Goal: Task Accomplishment & Management: Manage account settings

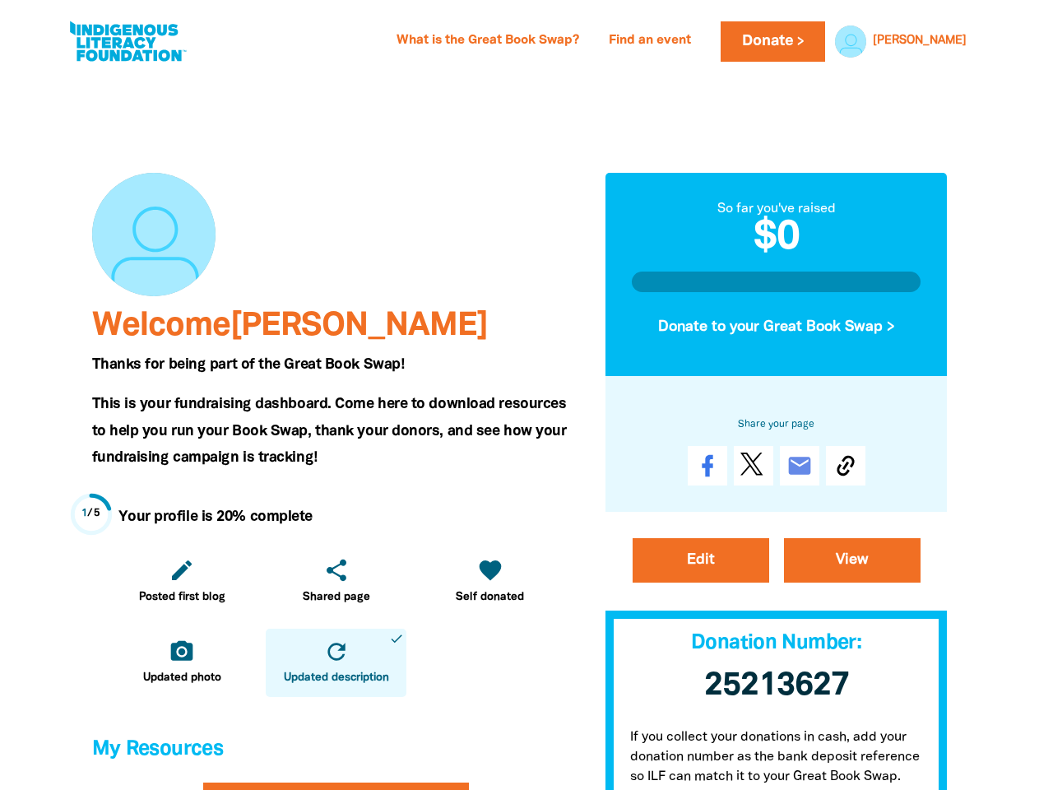
click at [519, 398] on span "This is your fundraising dashboard. Come here to download resources to help you…" at bounding box center [329, 431] width 475 height 67
click at [946, 41] on link "[PERSON_NAME]" at bounding box center [920, 41] width 94 height 12
click at [182, 581] on icon "edit" at bounding box center [182, 570] width 26 height 26
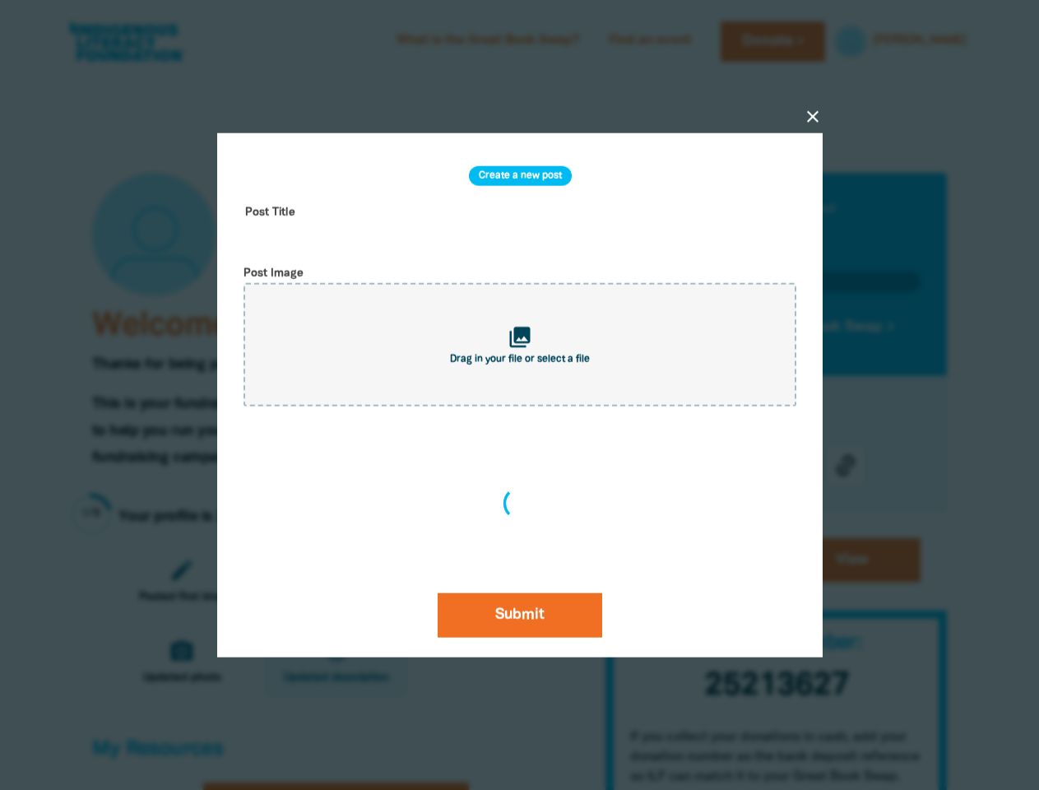
click at [336, 581] on div "close Create a new post Post Title Post Image collections Drag in your file or …" at bounding box center [520, 395] width 658 height 682
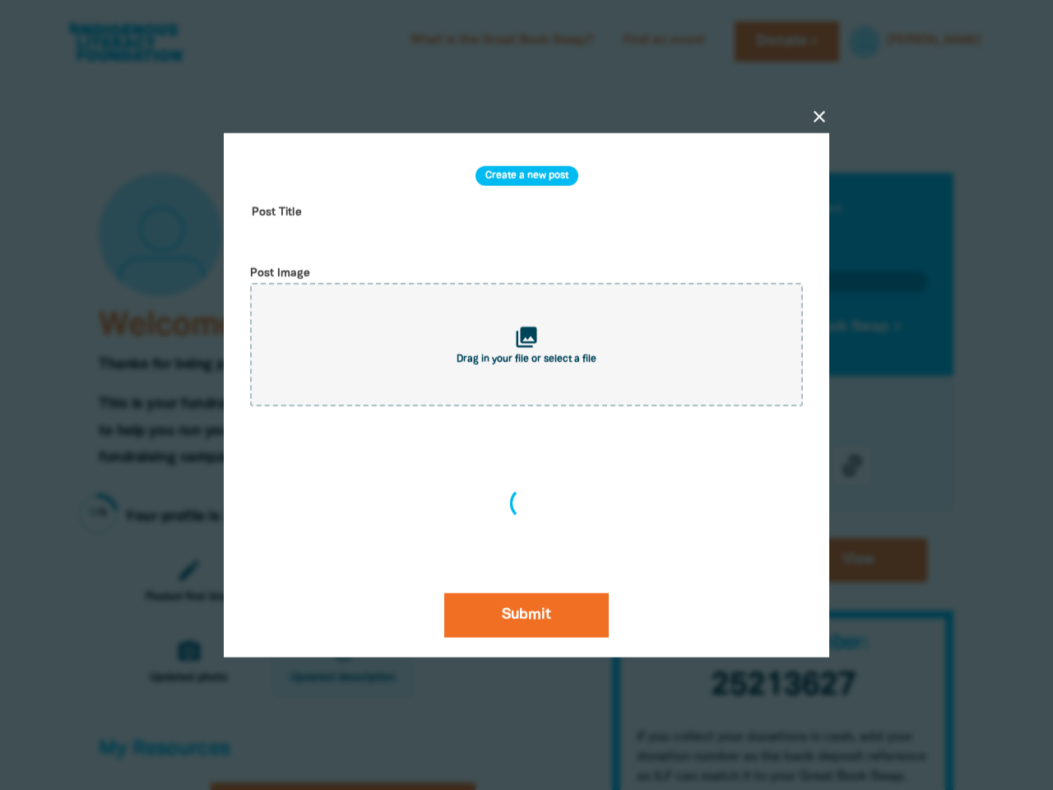
click at [490, 581] on div "close Create a new post Post Title Post Image collections Drag in your file or …" at bounding box center [527, 395] width 658 height 682
click at [182, 663] on div at bounding box center [526, 395] width 1053 height 790
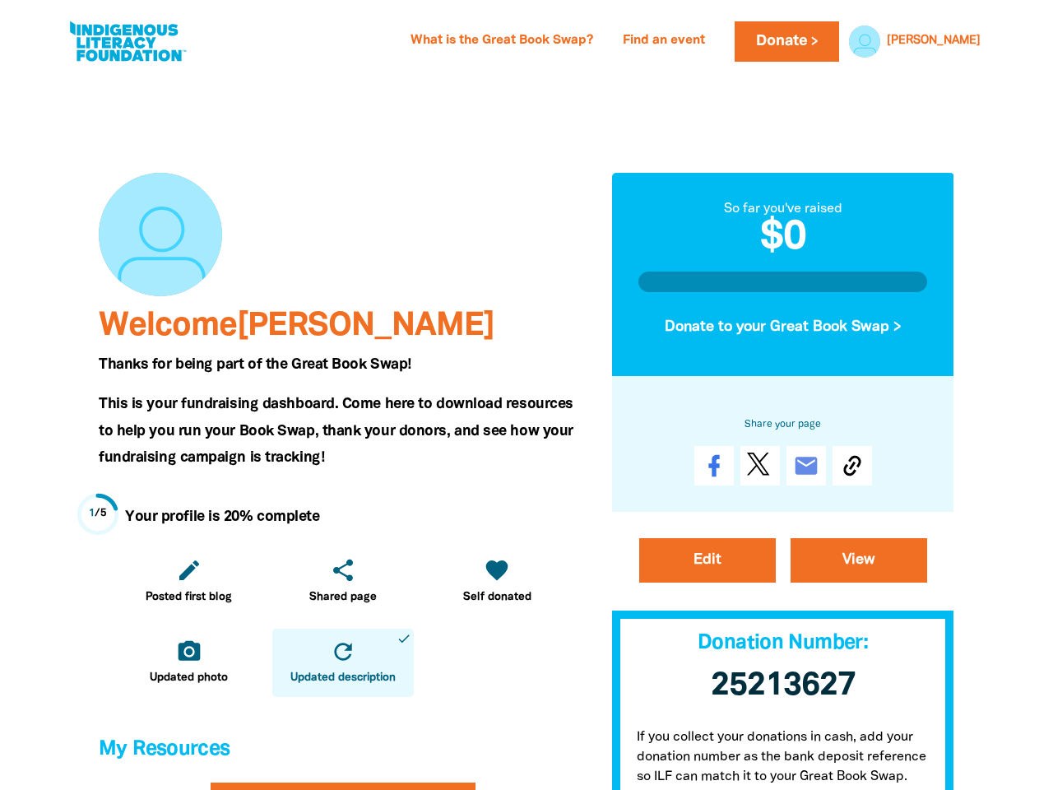
click at [336, 663] on icon "refresh" at bounding box center [343, 652] width 26 height 26
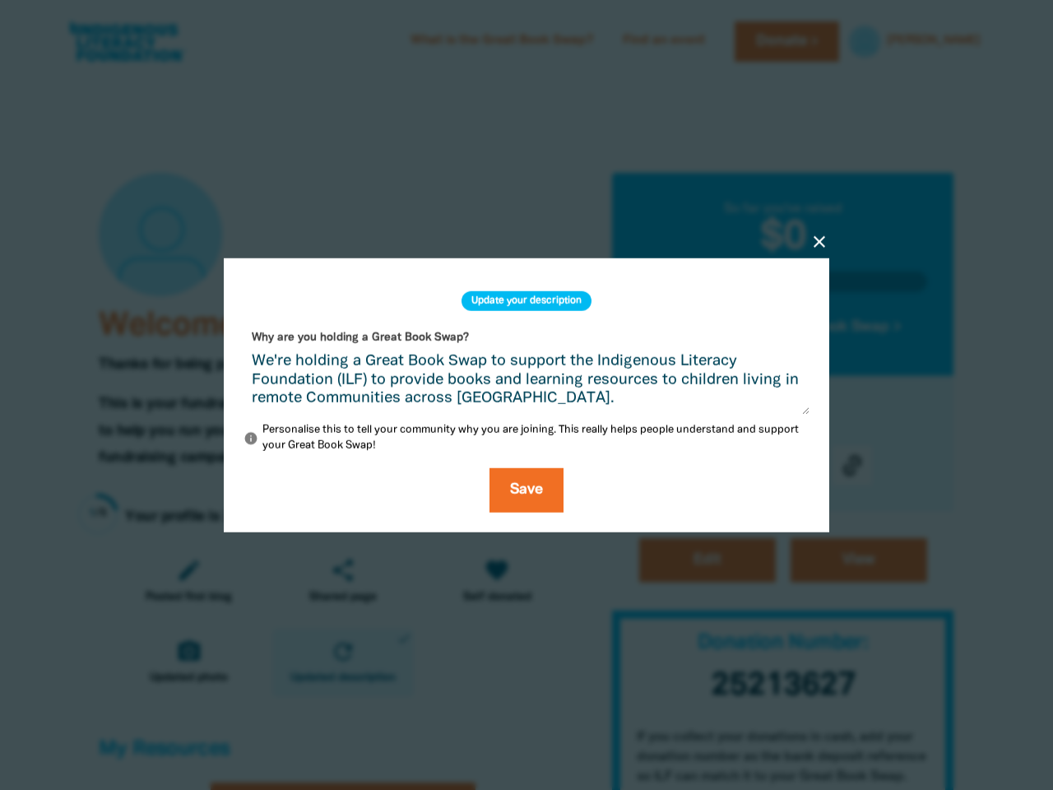
click at [777, 327] on div "close Update your description Why are you holding a Great Book Swap? We're hold…" at bounding box center [527, 395] width 658 height 432
click at [846, 466] on div "close Update your description Why are you holding a Great Book Swap? We're hold…" at bounding box center [527, 395] width 658 height 432
